Goal: Information Seeking & Learning: Find specific page/section

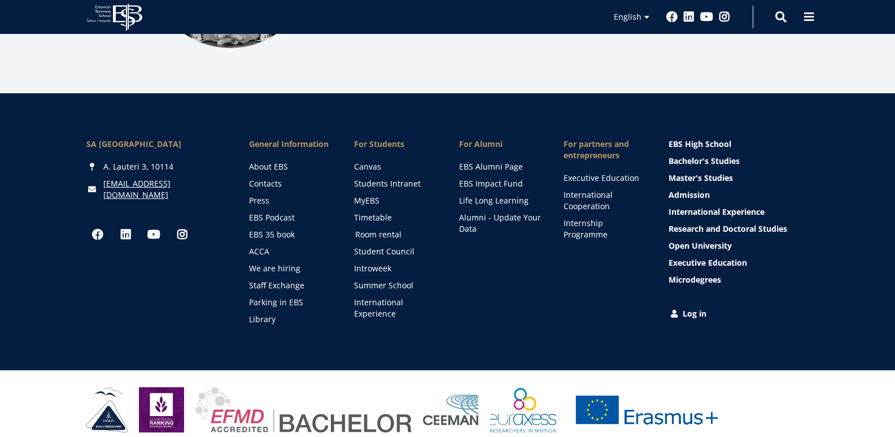
scroll to position [1625, 0]
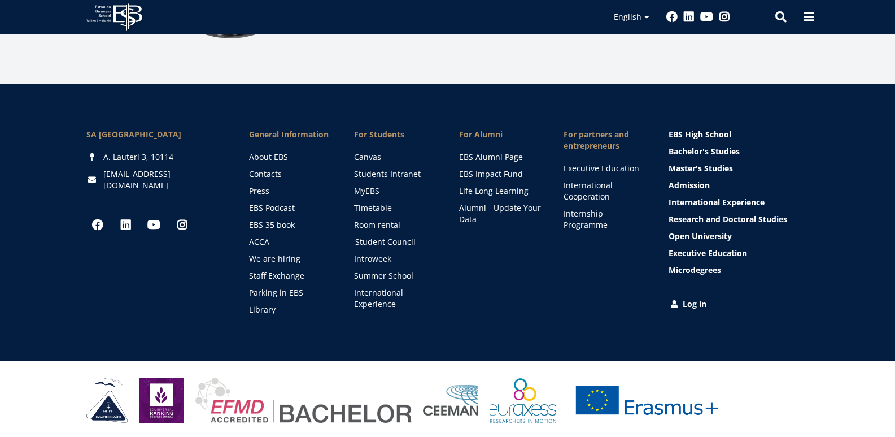
click at [390, 236] on link "Student Council" at bounding box center [396, 241] width 82 height 11
click at [780, 20] on span at bounding box center [780, 15] width 11 height 11
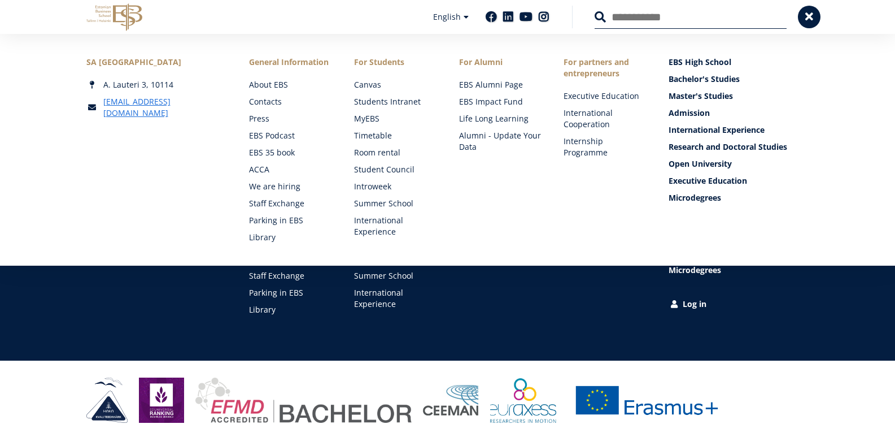
click at [631, 21] on input "Search" at bounding box center [691, 17] width 192 height 24
type input "****"
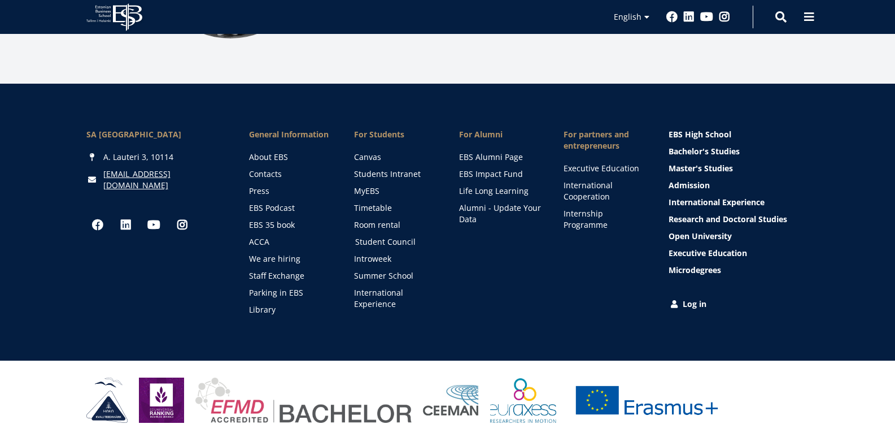
click at [389, 241] on link "Student Council" at bounding box center [396, 241] width 82 height 11
click at [376, 223] on link "Room rental" at bounding box center [396, 224] width 82 height 11
